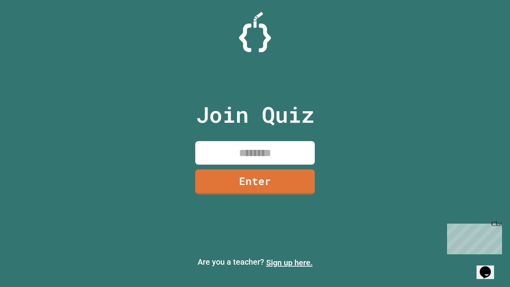
click at [290, 263] on link "Sign up here." at bounding box center [289, 263] width 47 height 10
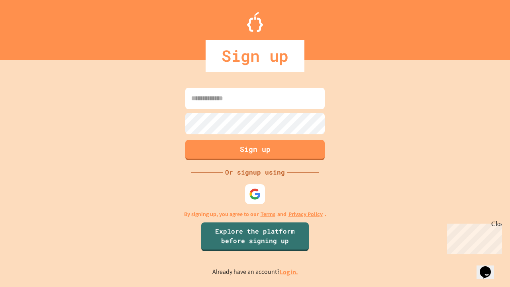
click at [290, 272] on link "Log in." at bounding box center [289, 272] width 18 height 8
